Goal: Task Accomplishment & Management: Manage account settings

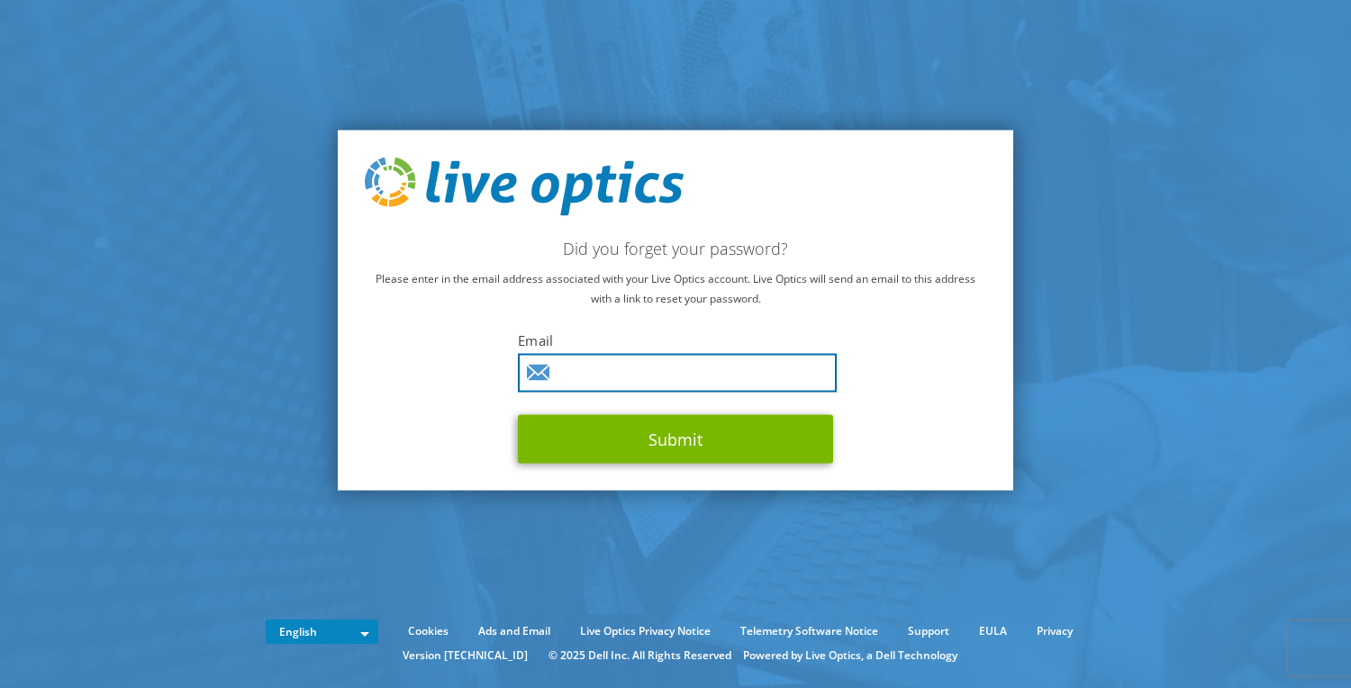
click at [722, 379] on input "text" at bounding box center [677, 373] width 319 height 39
type input "jenn.sadleir@nutanix.com"
click at [518, 415] on button "Submit" at bounding box center [675, 439] width 315 height 49
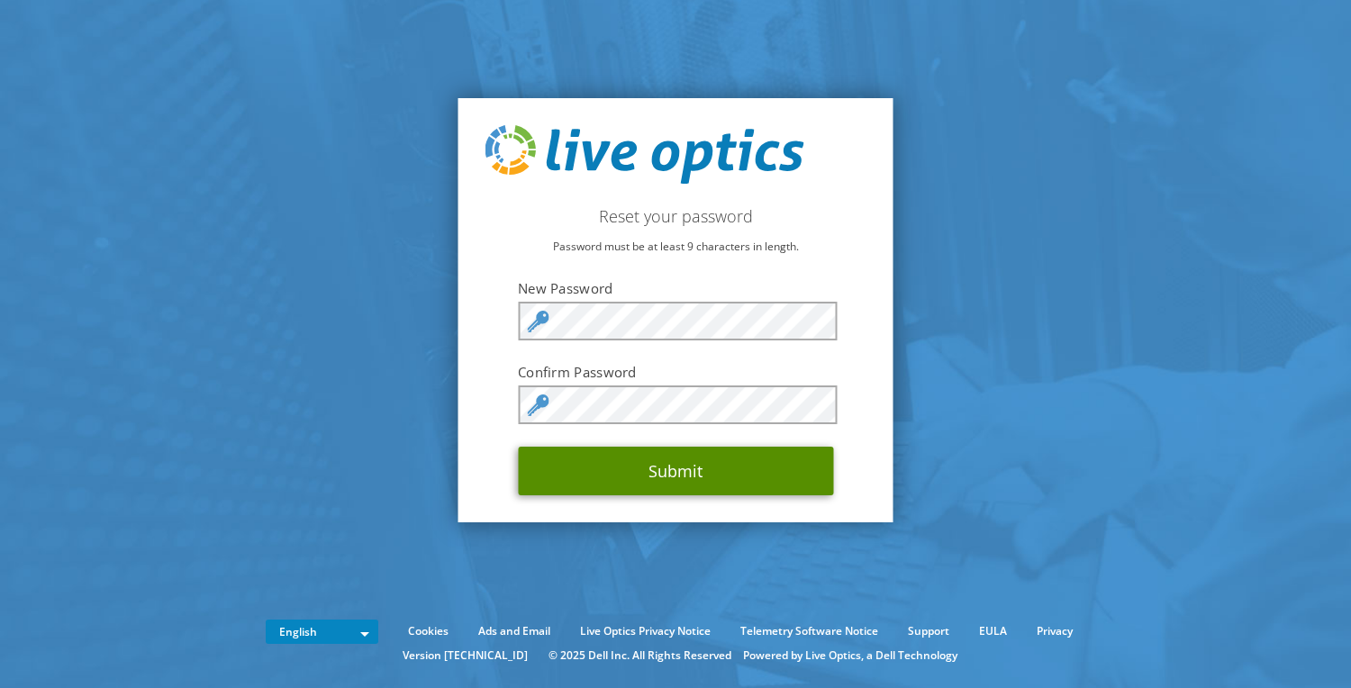
click at [651, 477] on button "Submit" at bounding box center [675, 471] width 315 height 49
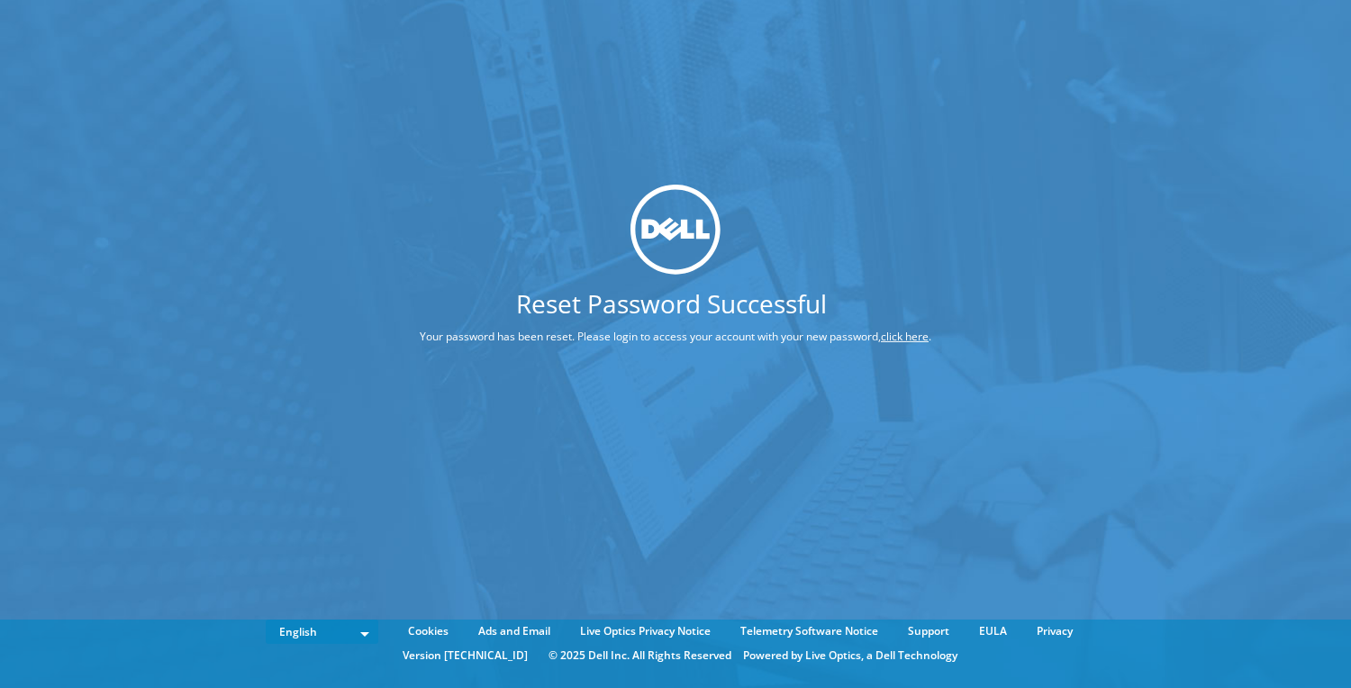
click at [884, 341] on link "click here" at bounding box center [905, 336] width 48 height 15
